Goal: Transaction & Acquisition: Purchase product/service

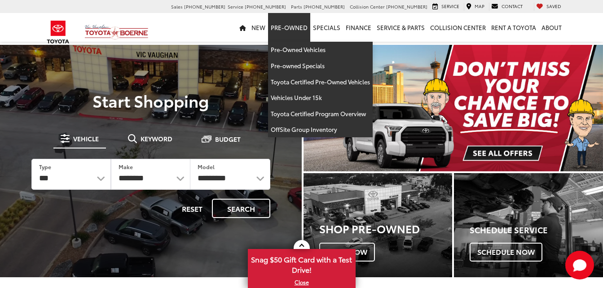
click at [301, 31] on link "Pre-Owned" at bounding box center [289, 27] width 42 height 29
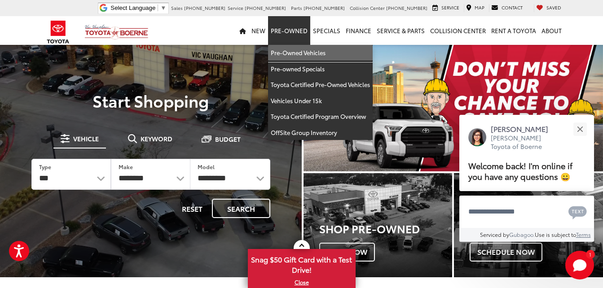
click at [298, 50] on link "Pre-Owned Vehicles" at bounding box center [320, 53] width 105 height 16
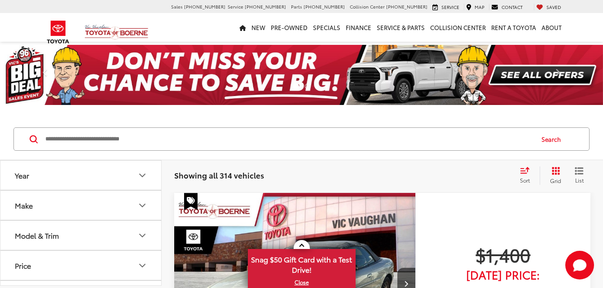
click at [196, 133] on input "Search by Make, Model, or Keyword" at bounding box center [288, 139] width 489 height 22
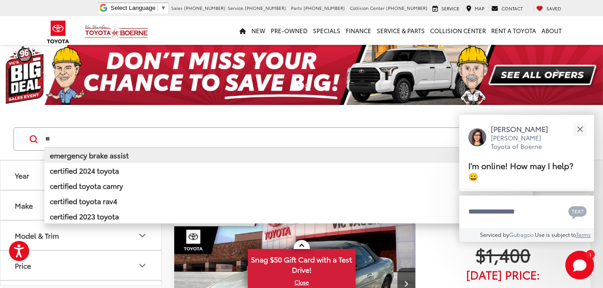
type input "*"
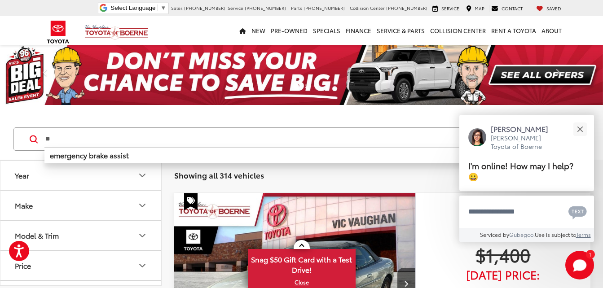
type input "*"
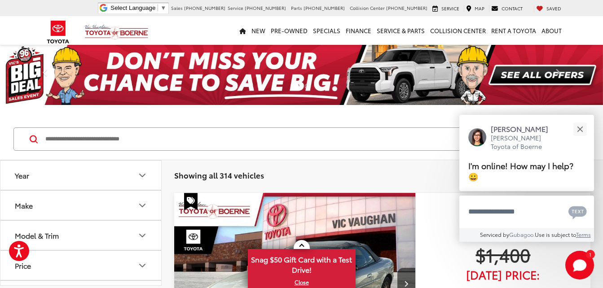
click at [427, 155] on div "Search" at bounding box center [301, 140] width 603 height 42
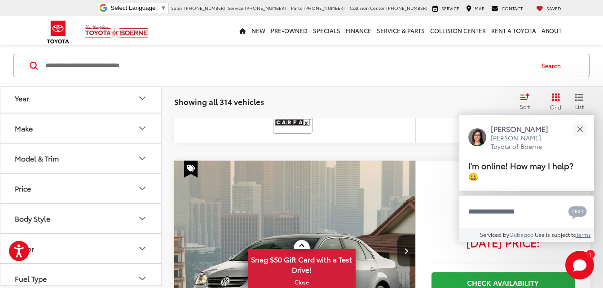
scroll to position [719, 0]
click at [579, 131] on button "Close" at bounding box center [579, 128] width 19 height 19
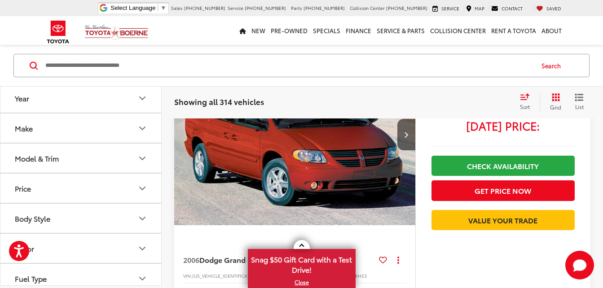
scroll to position [1587, 0]
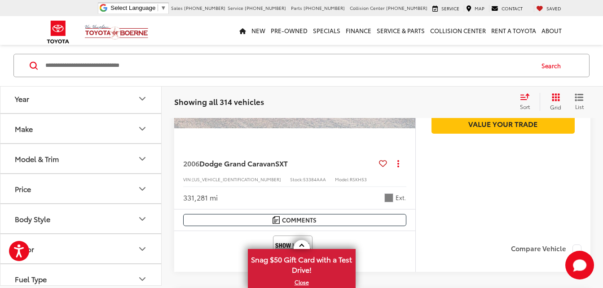
click at [144, 63] on input "Search by Make, Model, or Keyword" at bounding box center [288, 66] width 489 height 22
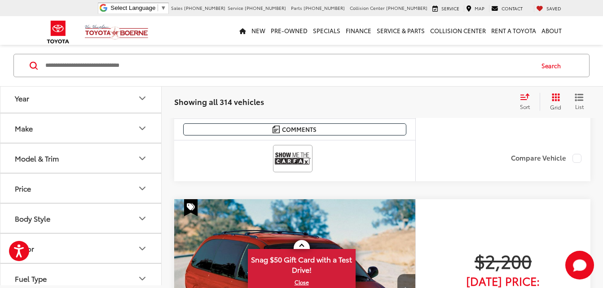
type input "*"
type input "******"
click at [547, 66] on button "Search" at bounding box center [553, 65] width 41 height 22
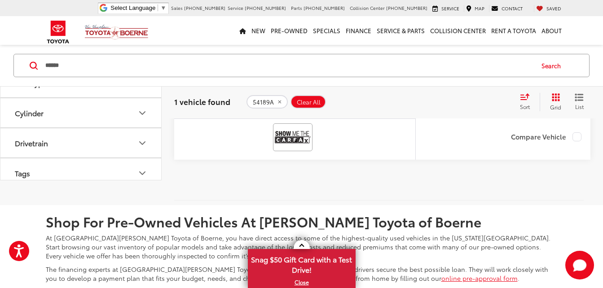
scroll to position [133, 0]
